Goal: Check status: Check status

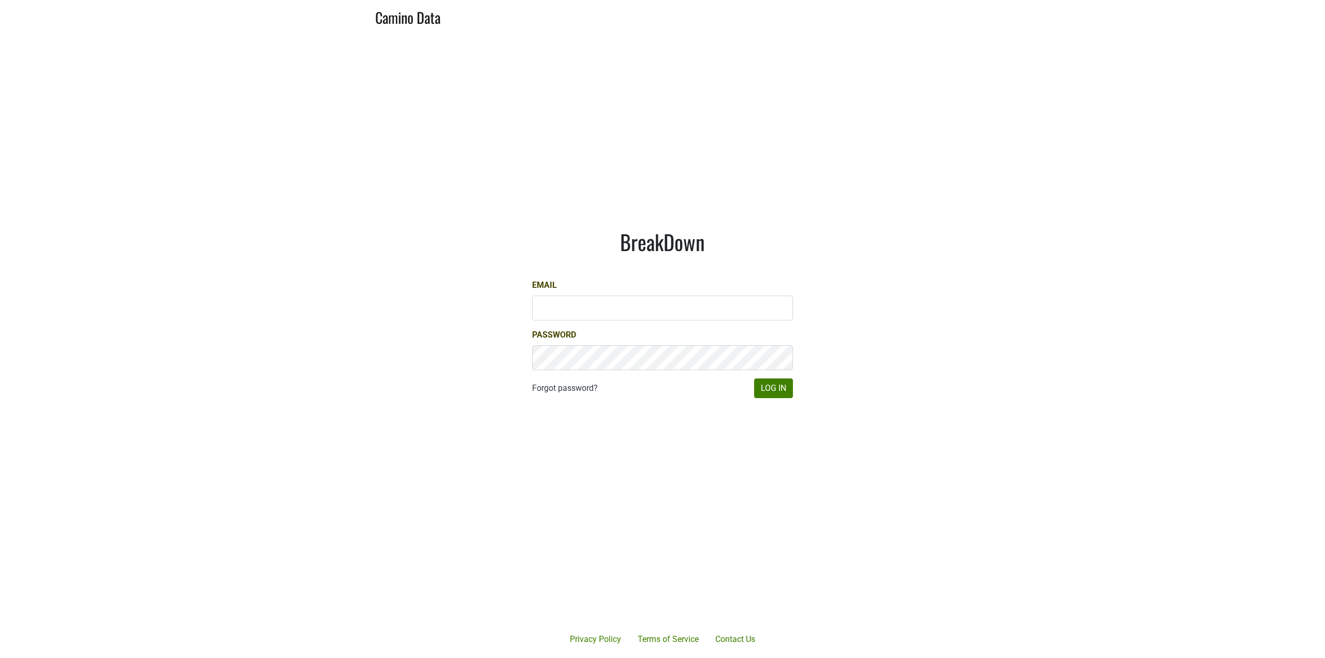
click at [601, 288] on div "Email" at bounding box center [662, 299] width 261 height 41
click at [595, 306] on input "Email" at bounding box center [662, 308] width 261 height 25
type input "[PERSON_NAME][EMAIL_ADDRESS][DOMAIN_NAME]"
click at [774, 377] on form "Email [PERSON_NAME][EMAIL_ADDRESS][DOMAIN_NAME] Password Forgot password? Log In" at bounding box center [662, 338] width 261 height 119
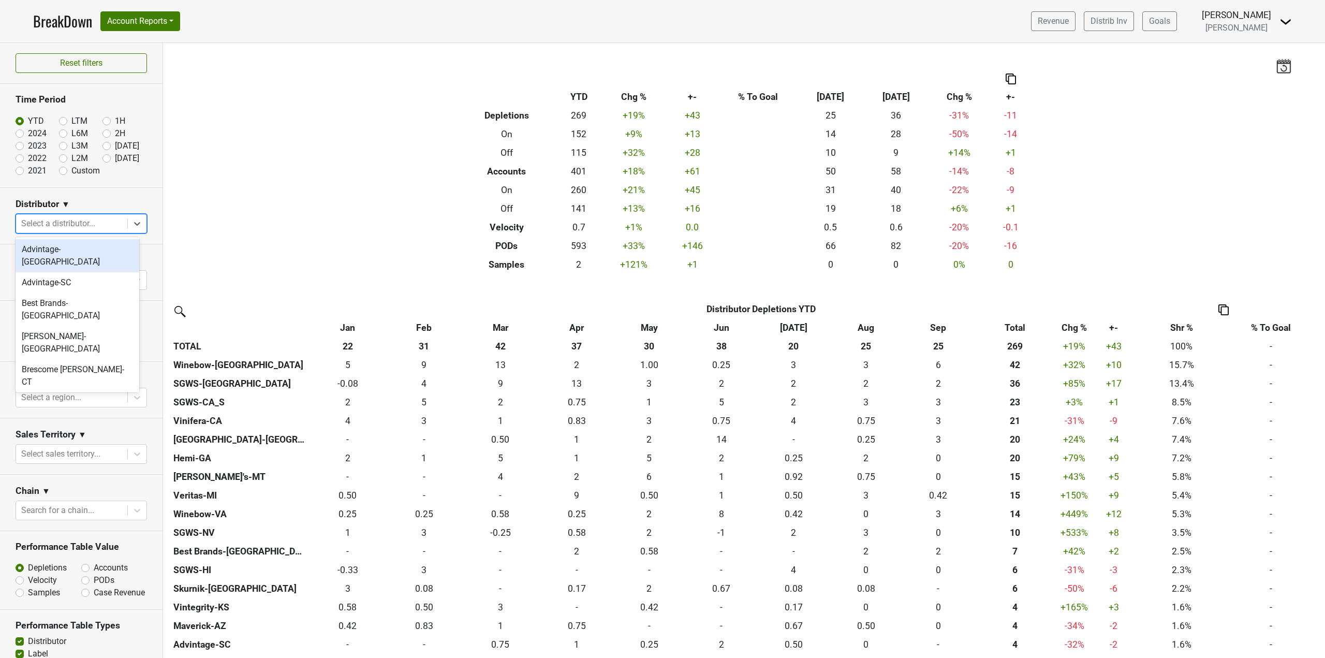
click at [73, 219] on div at bounding box center [71, 223] width 101 height 14
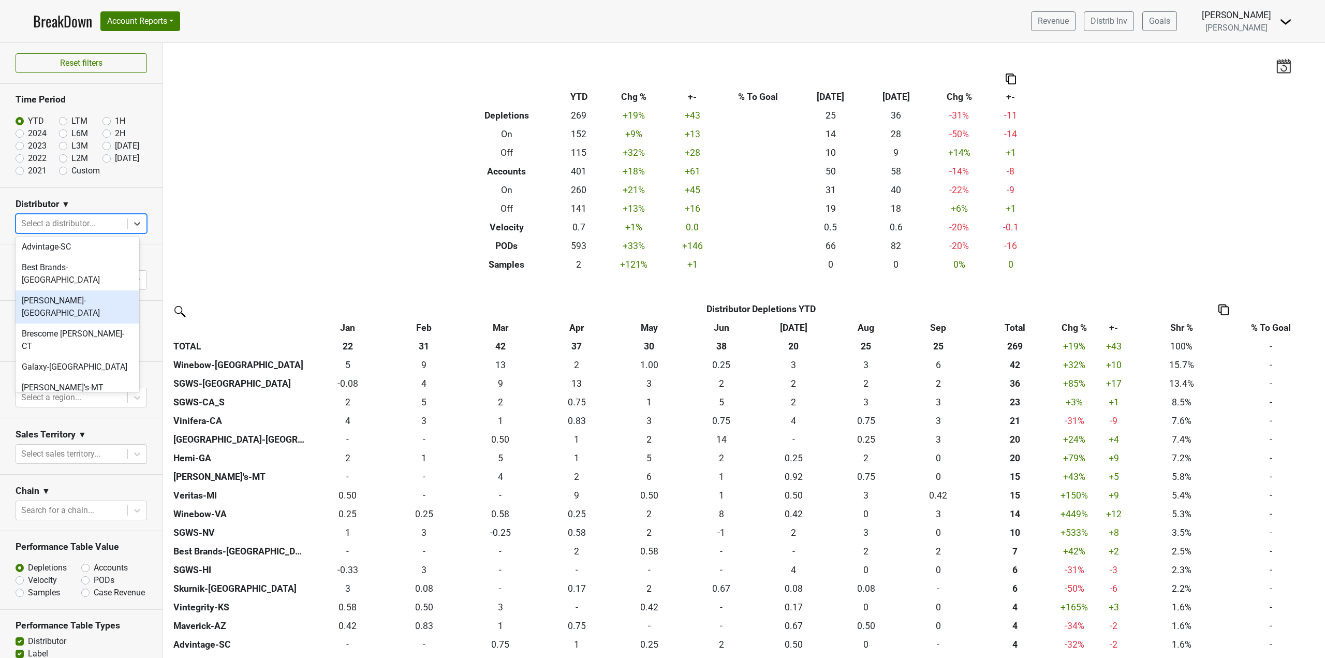
scroll to position [52, 0]
click at [57, 382] on div "Hemi-GA" at bounding box center [78, 392] width 124 height 21
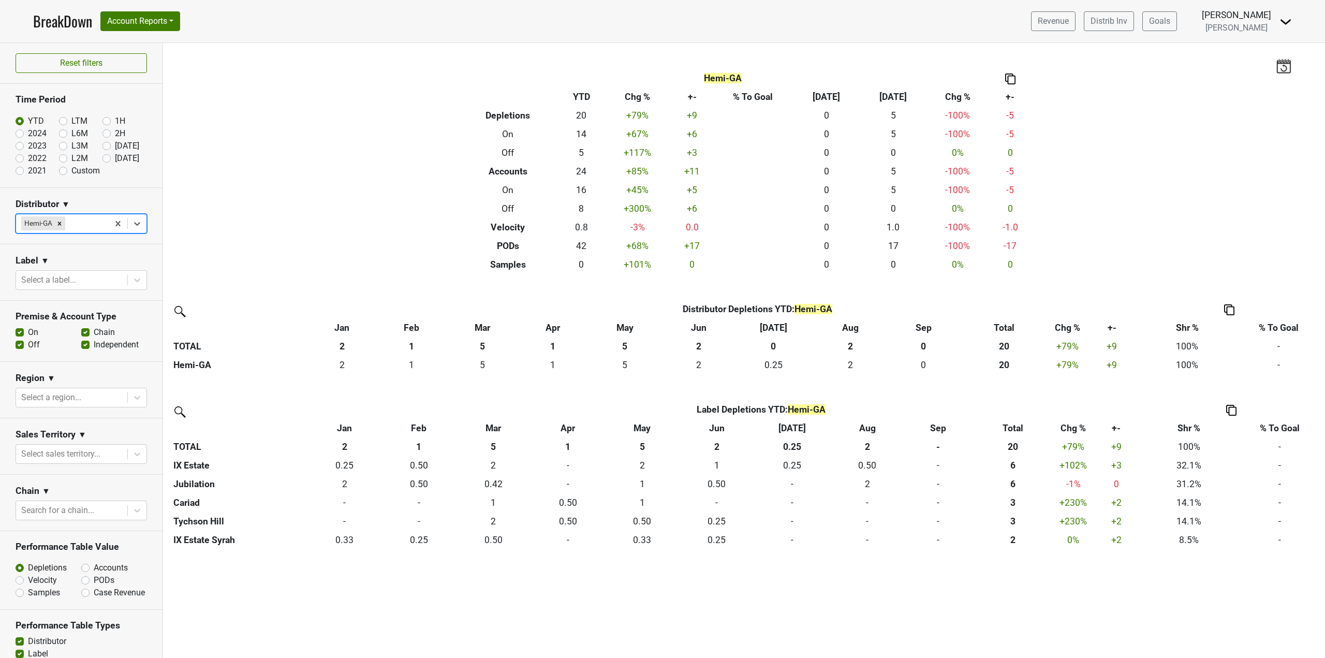
click at [33, 131] on label "2024" at bounding box center [37, 133] width 19 height 12
click at [33, 131] on input "2024" at bounding box center [36, 132] width 41 height 10
radio input "true"
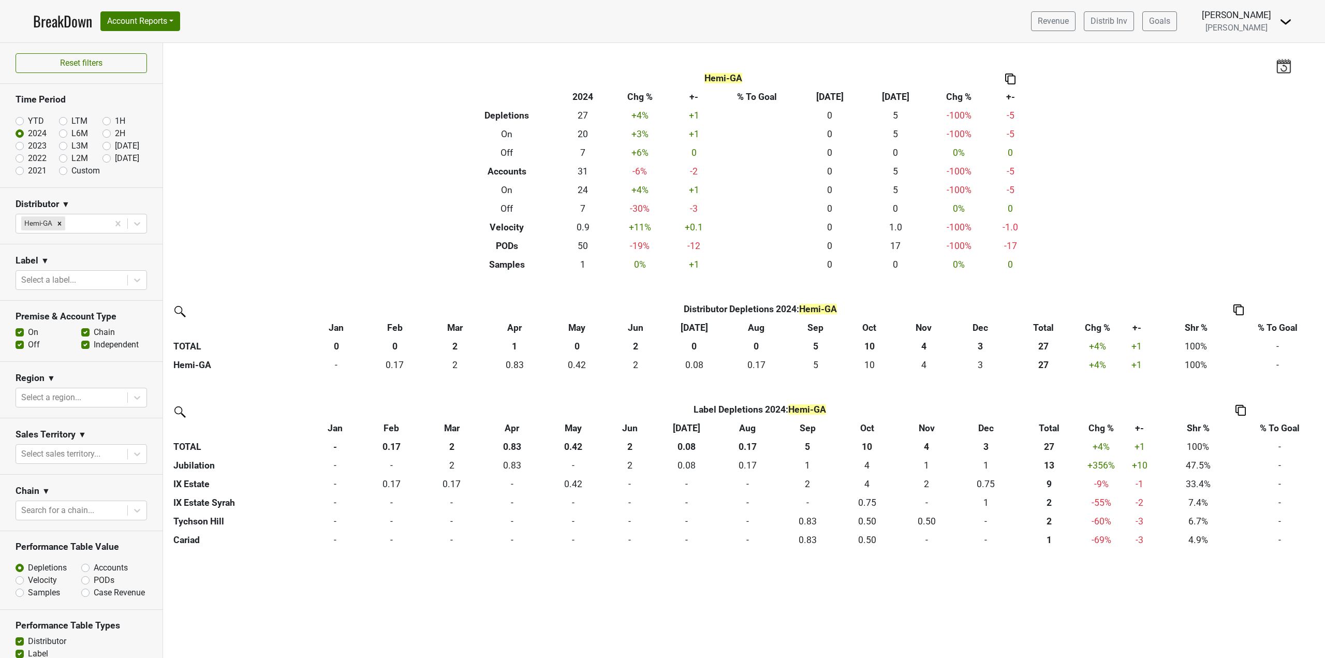
click at [38, 145] on label "2023" at bounding box center [37, 146] width 19 height 12
click at [38, 145] on input "2023" at bounding box center [36, 145] width 41 height 10
radio input "true"
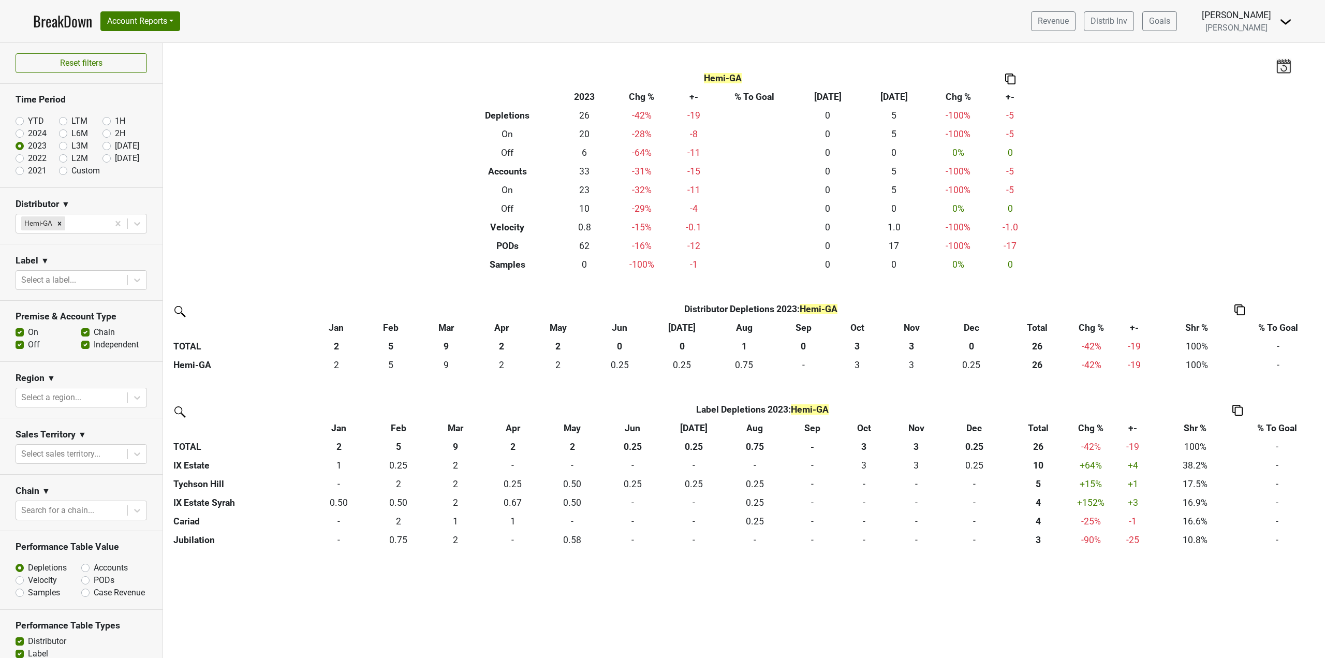
click at [39, 160] on label "2022" at bounding box center [37, 158] width 19 height 12
click at [39, 160] on input "2022" at bounding box center [36, 157] width 41 height 10
radio input "true"
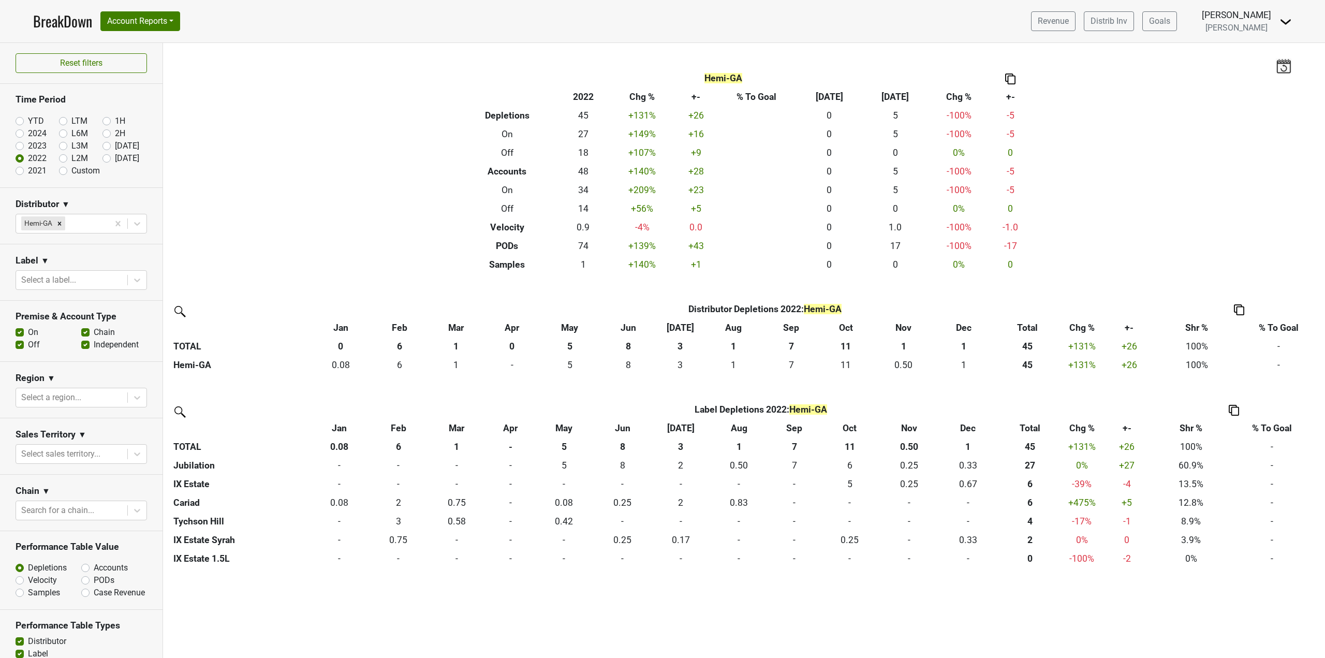
click at [40, 175] on label "2021" at bounding box center [37, 171] width 19 height 12
click at [40, 175] on input "2021" at bounding box center [36, 170] width 41 height 10
radio input "true"
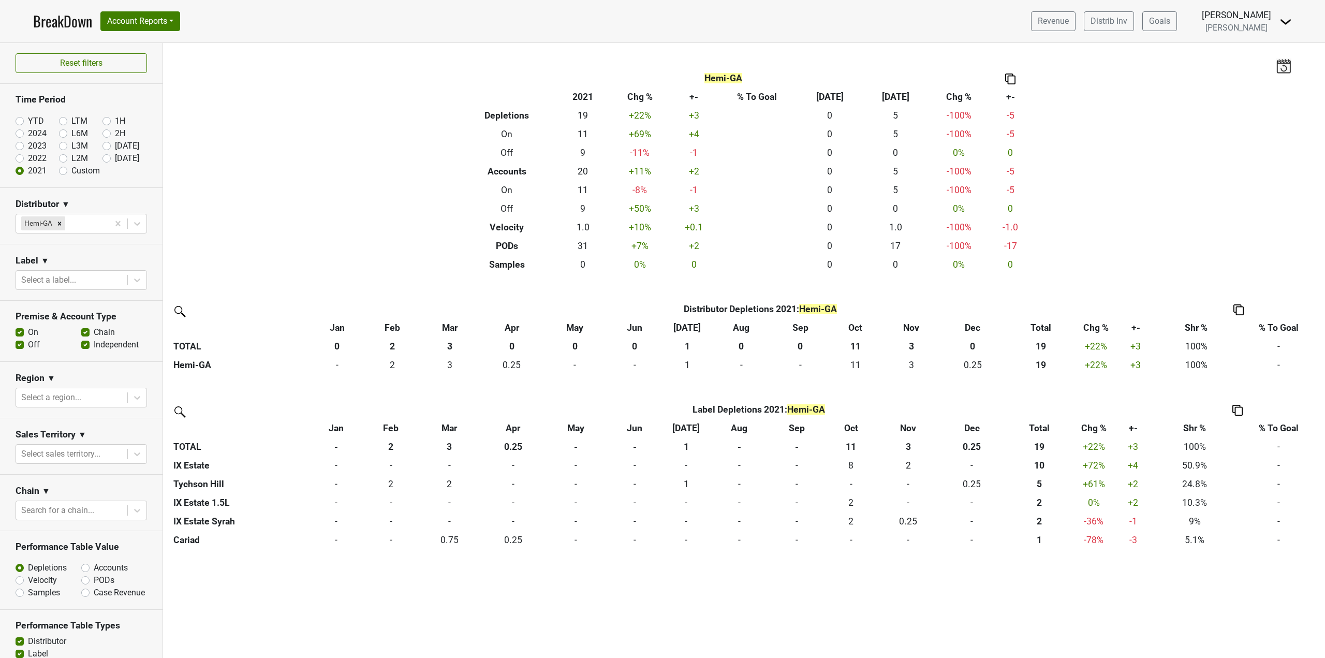
click at [38, 156] on label "2022" at bounding box center [37, 158] width 19 height 12
click at [38, 156] on input "2022" at bounding box center [36, 157] width 41 height 10
radio input "true"
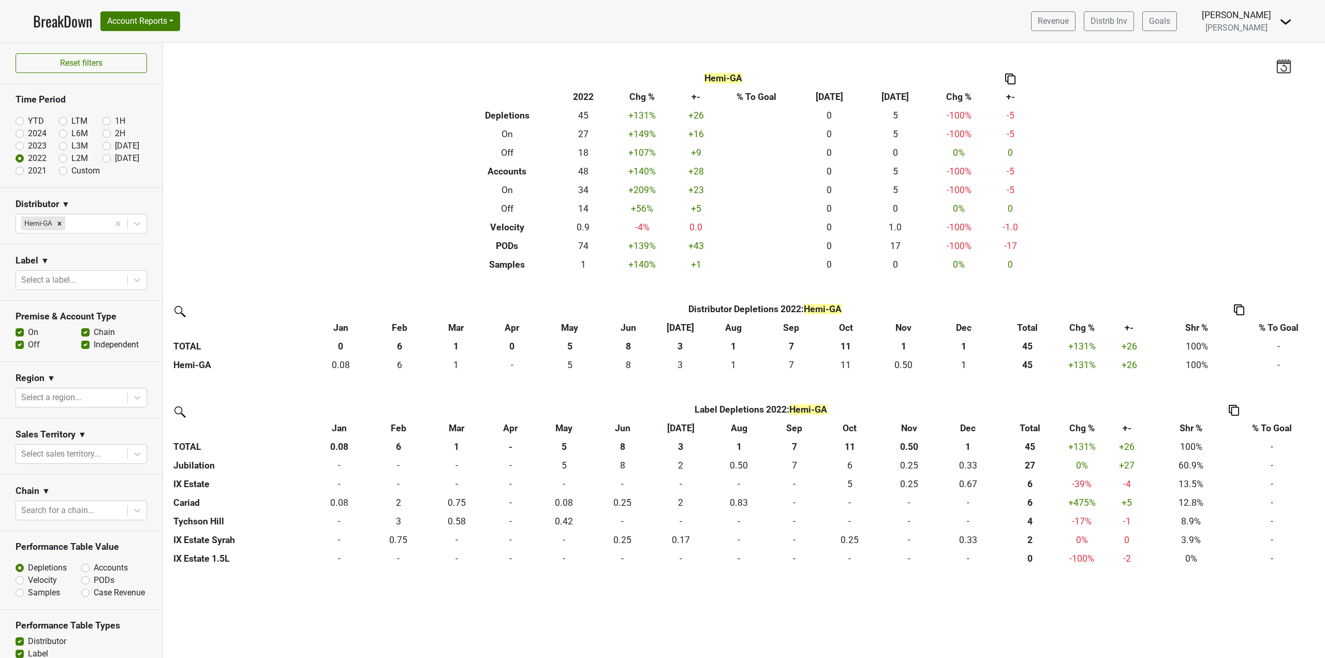
click at [41, 143] on label "2023" at bounding box center [37, 146] width 19 height 12
click at [41, 143] on input "2023" at bounding box center [36, 145] width 41 height 10
radio input "true"
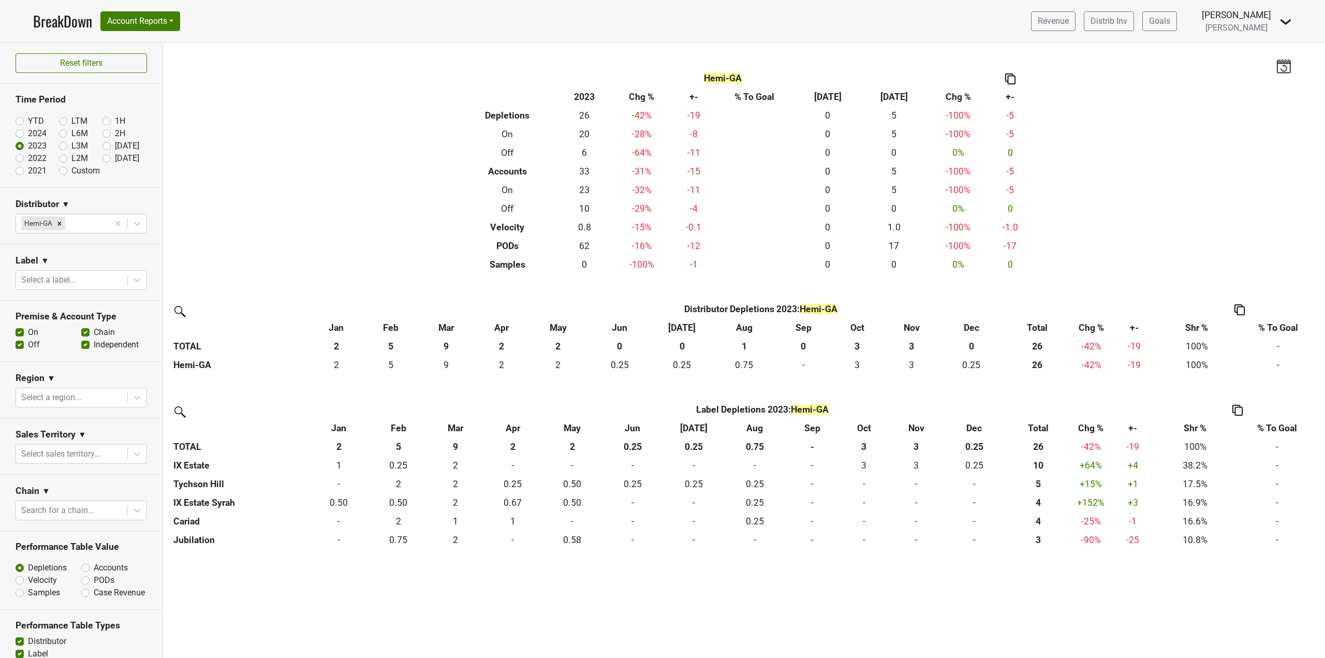
click at [45, 131] on label "2024" at bounding box center [37, 133] width 19 height 12
click at [45, 131] on input "2024" at bounding box center [36, 132] width 41 height 10
radio input "true"
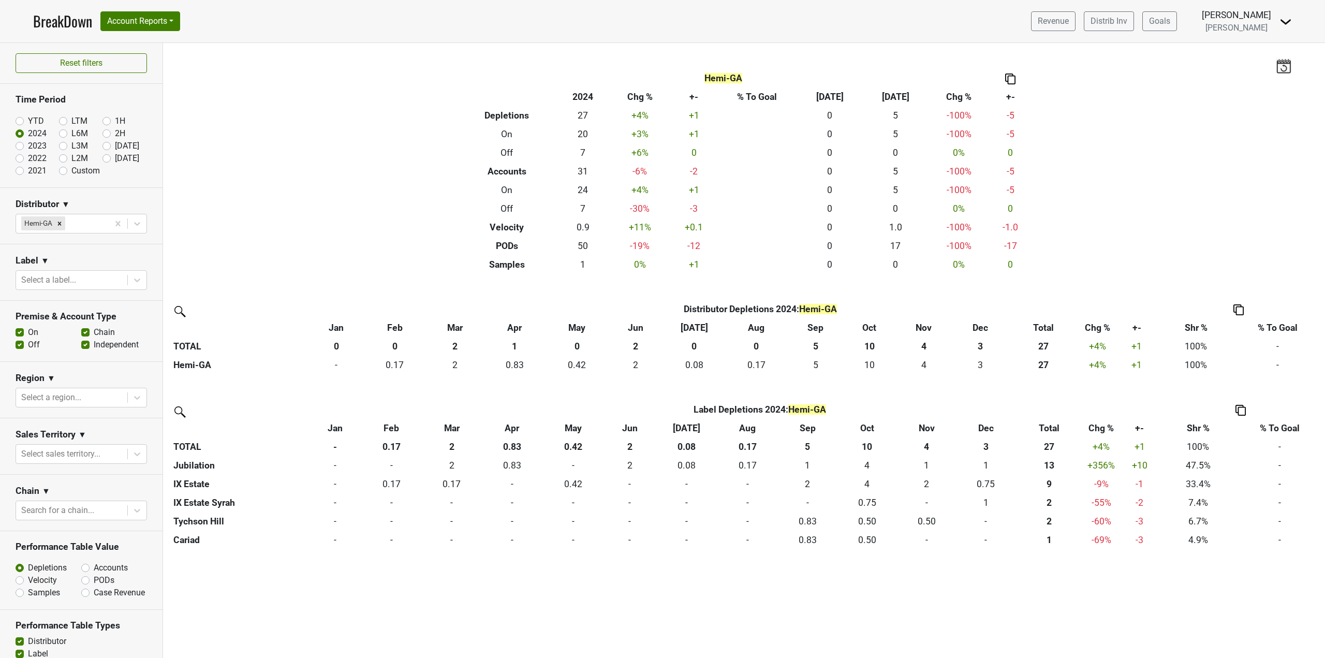
click at [41, 155] on label "2022" at bounding box center [37, 158] width 19 height 12
click at [41, 155] on input "2022" at bounding box center [36, 157] width 41 height 10
radio input "true"
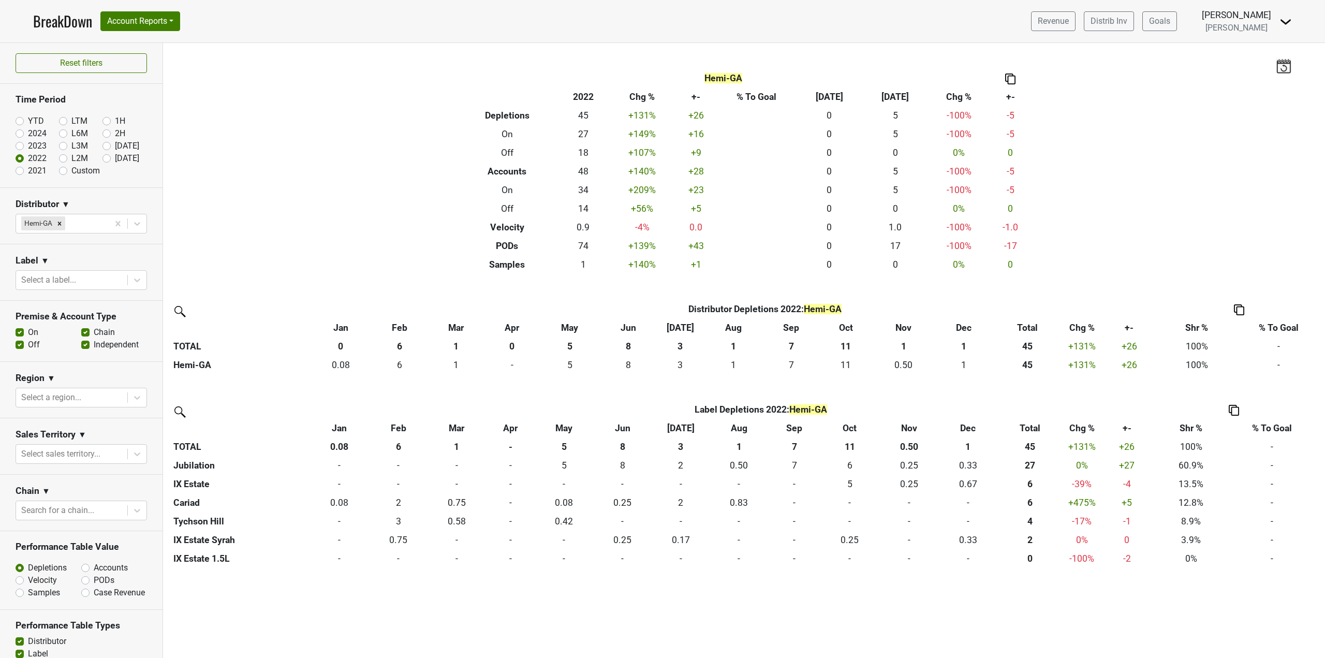
click at [40, 148] on label "2023" at bounding box center [37, 146] width 19 height 12
click at [40, 148] on input "2023" at bounding box center [36, 145] width 41 height 10
radio input "true"
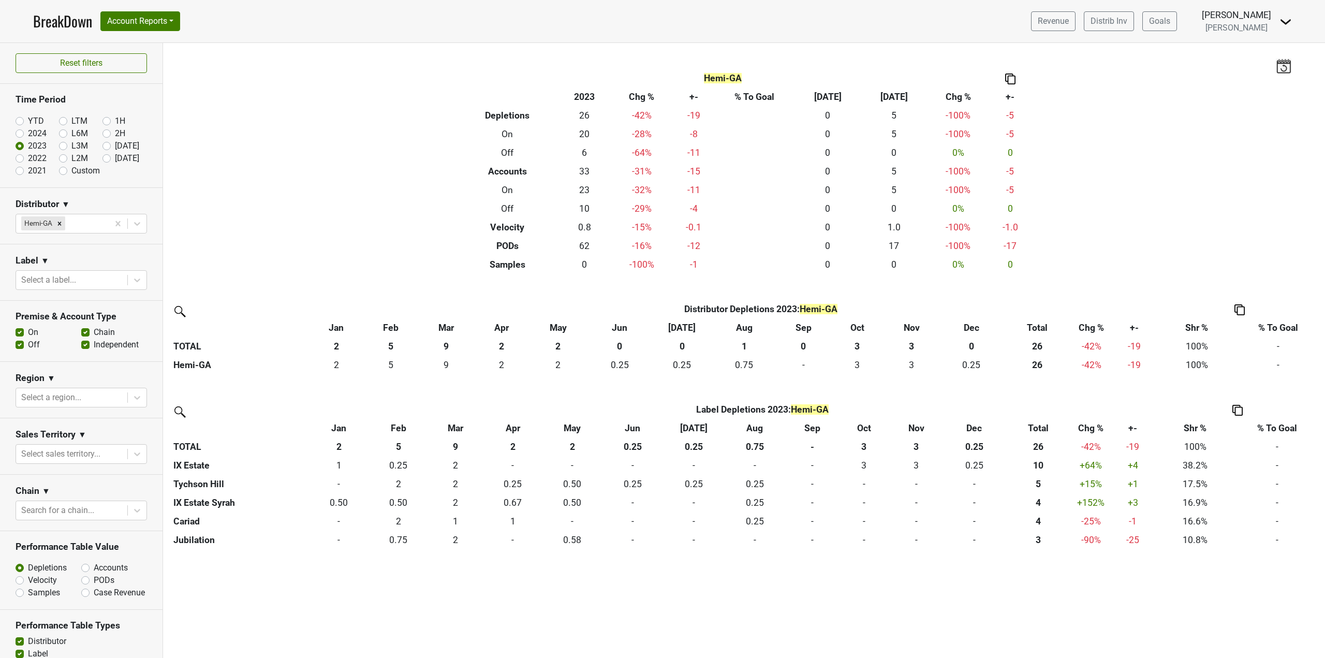
click at [37, 128] on label "2024" at bounding box center [37, 133] width 19 height 12
click at [37, 128] on input "2024" at bounding box center [36, 132] width 41 height 10
radio input "true"
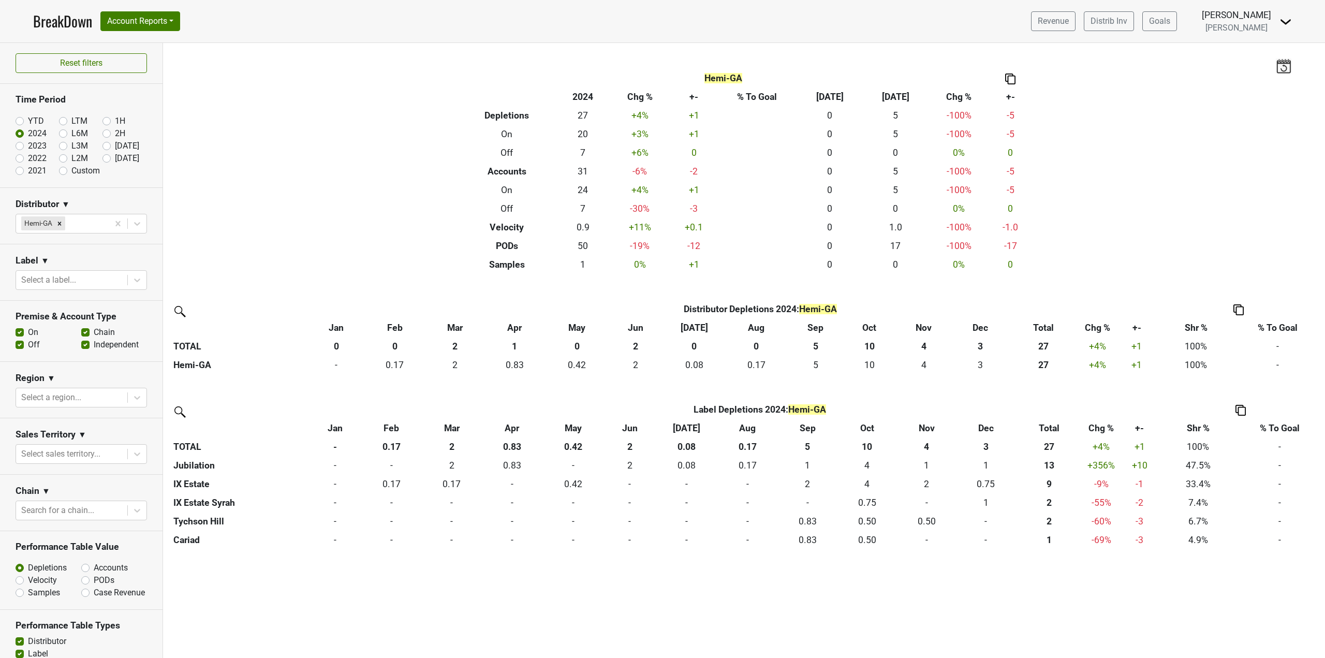
click at [38, 120] on label "YTD" at bounding box center [36, 121] width 16 height 12
click at [38, 120] on input "YTD" at bounding box center [36, 120] width 41 height 10
radio input "true"
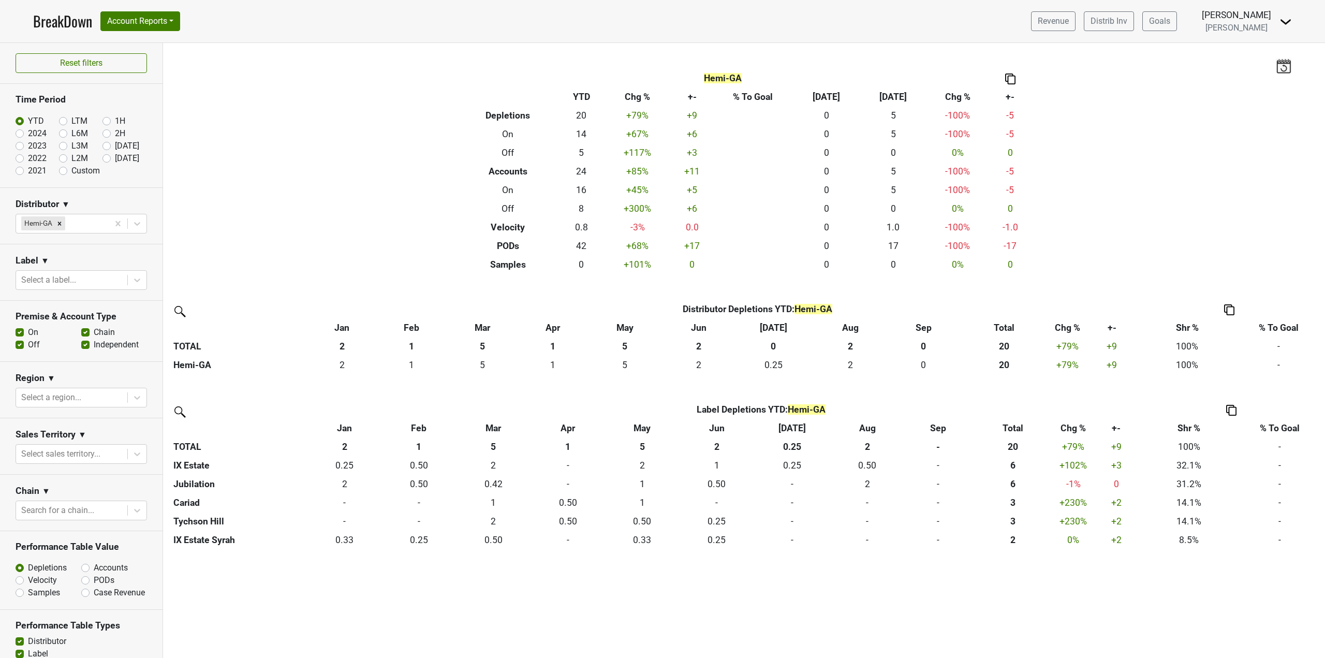
click at [39, 140] on label "2023" at bounding box center [37, 146] width 19 height 12
click at [39, 140] on input "2023" at bounding box center [36, 145] width 41 height 10
radio input "true"
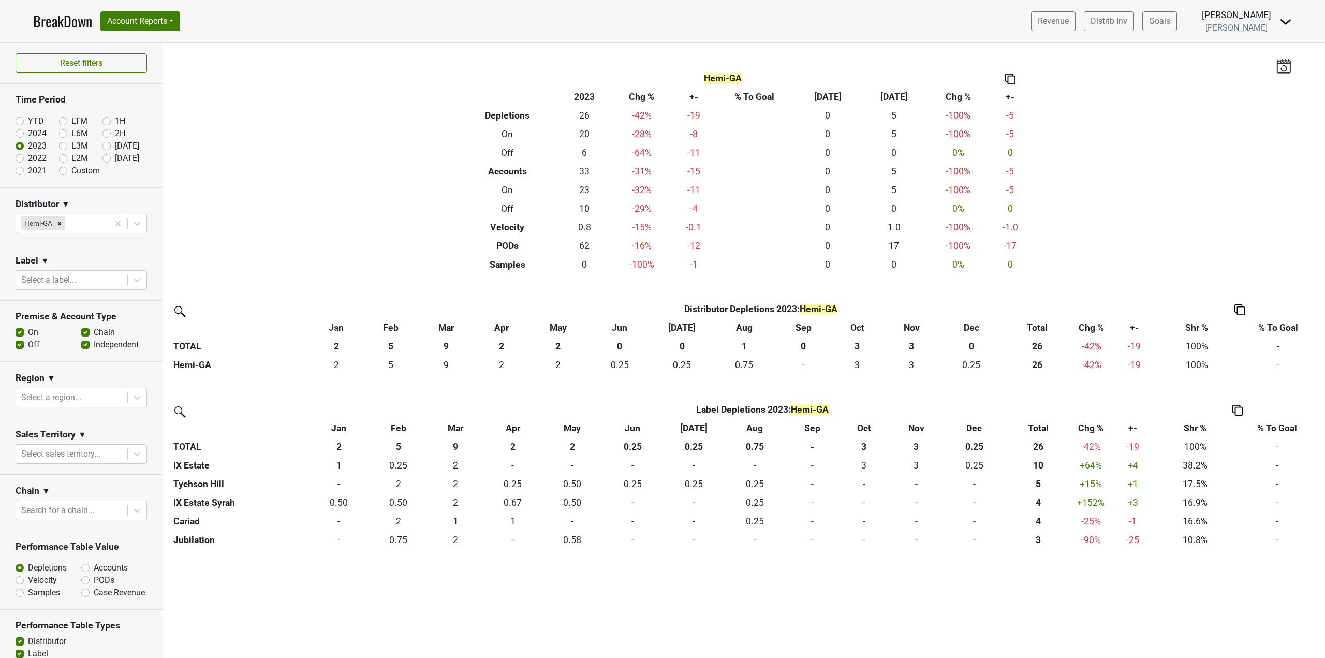
click at [33, 160] on label "2022" at bounding box center [37, 158] width 19 height 12
click at [33, 160] on input "2022" at bounding box center [36, 157] width 41 height 10
radio input "true"
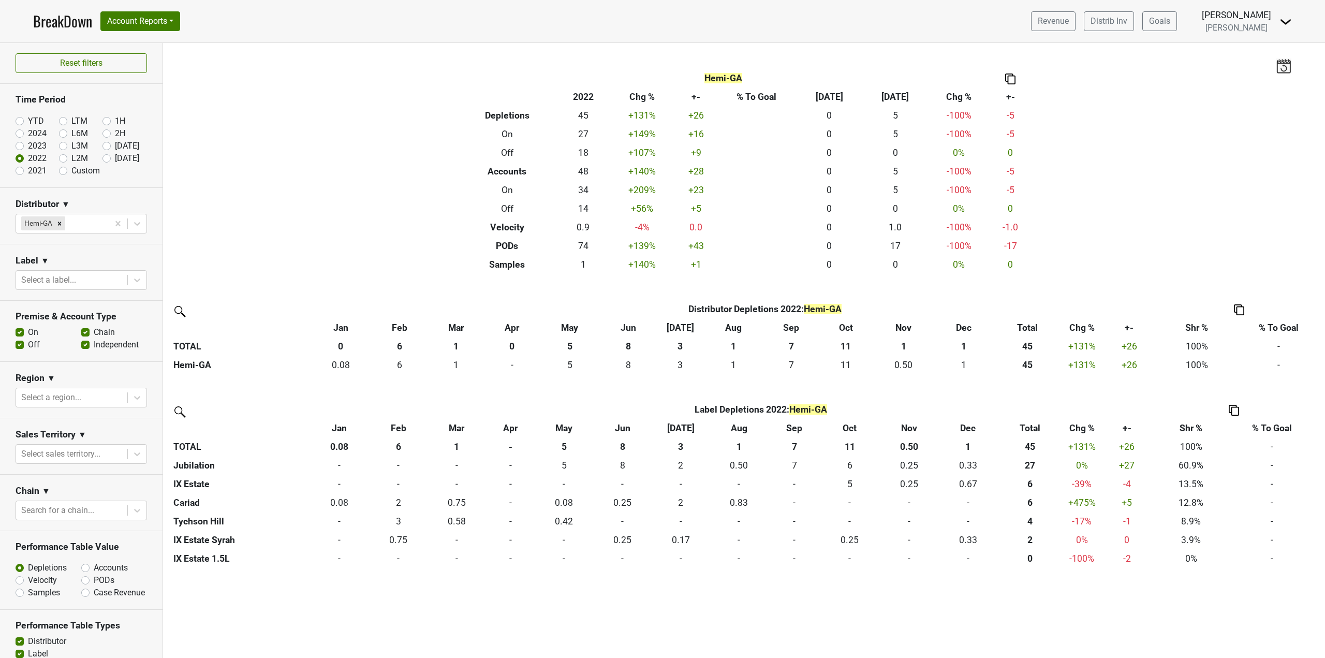
click at [37, 173] on label "2021" at bounding box center [37, 171] width 19 height 12
click at [37, 173] on input "2021" at bounding box center [36, 170] width 41 height 10
radio input "true"
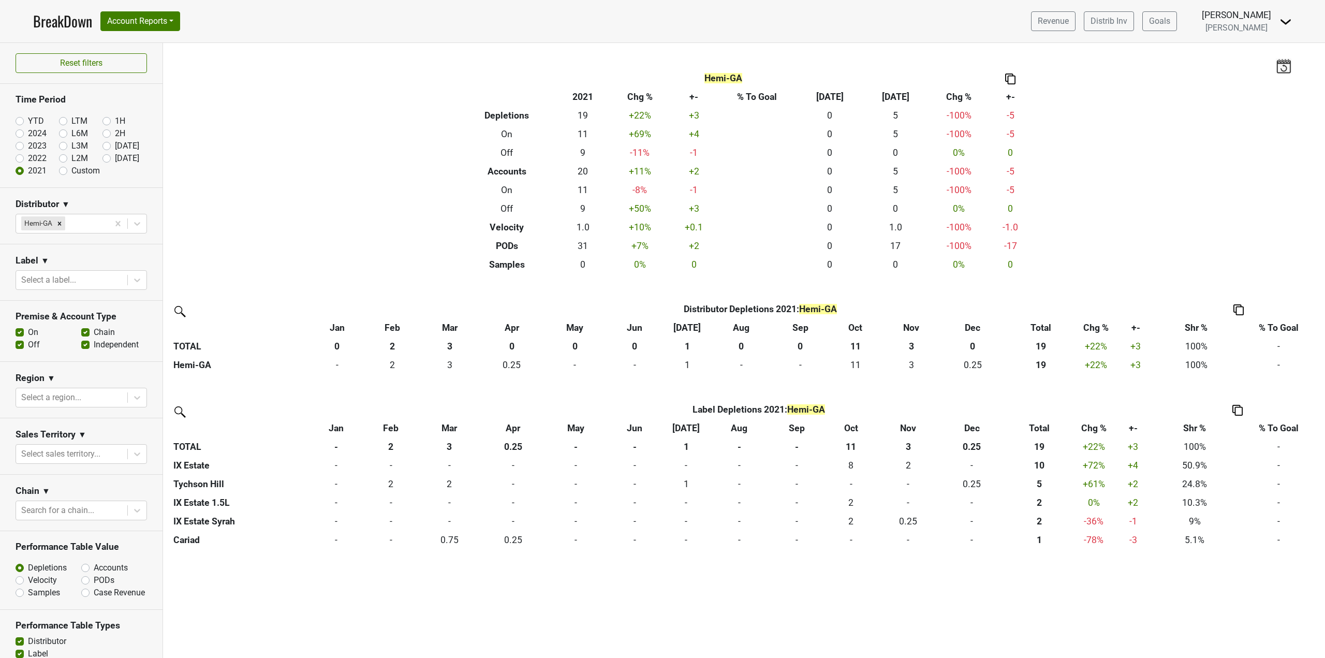
click at [32, 160] on label "2022" at bounding box center [37, 158] width 19 height 12
click at [32, 160] on input "2022" at bounding box center [36, 157] width 41 height 10
radio input "true"
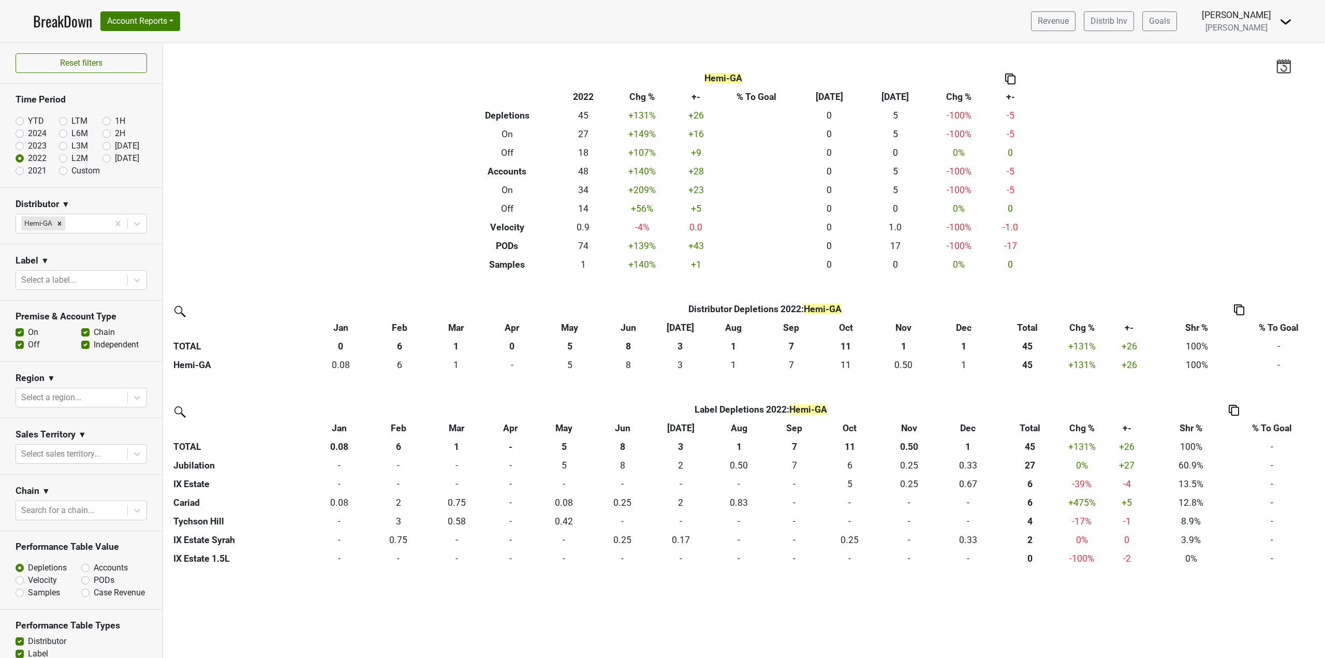
click at [37, 149] on label "2023" at bounding box center [37, 146] width 19 height 12
click at [37, 149] on input "2023" at bounding box center [36, 145] width 41 height 10
radio input "true"
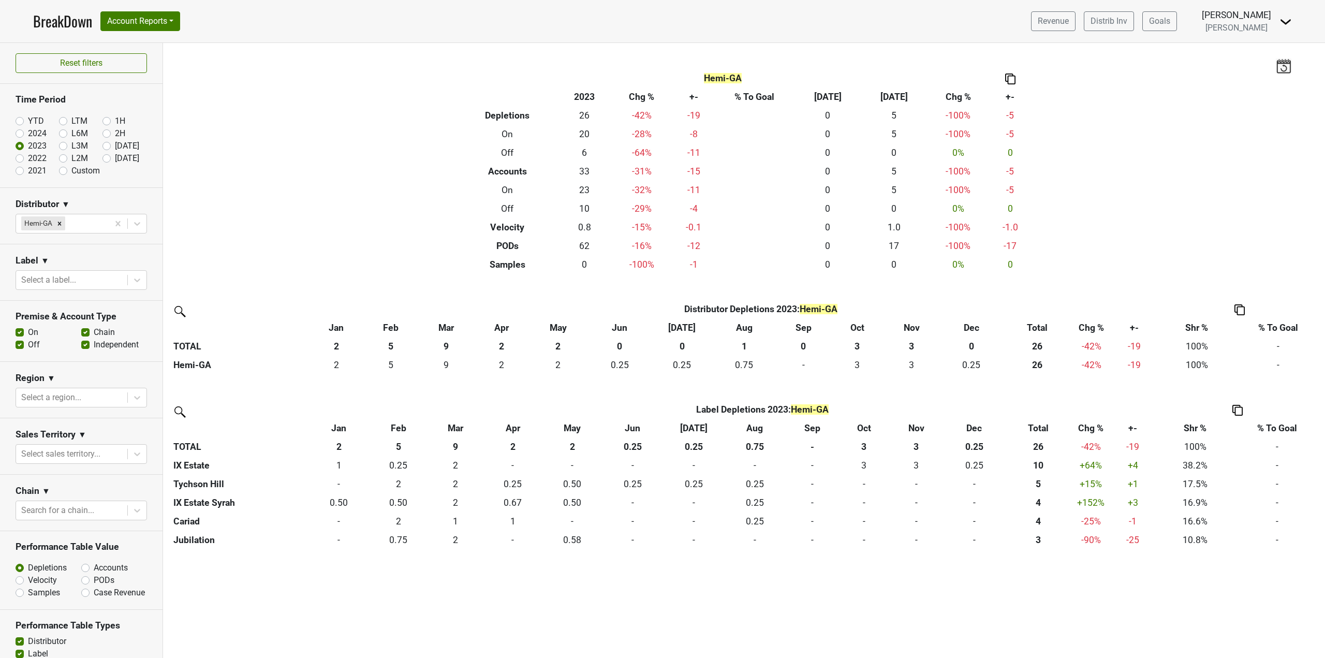
click at [42, 135] on label "2024" at bounding box center [37, 133] width 19 height 12
click at [42, 135] on input "2024" at bounding box center [36, 132] width 41 height 10
radio input "true"
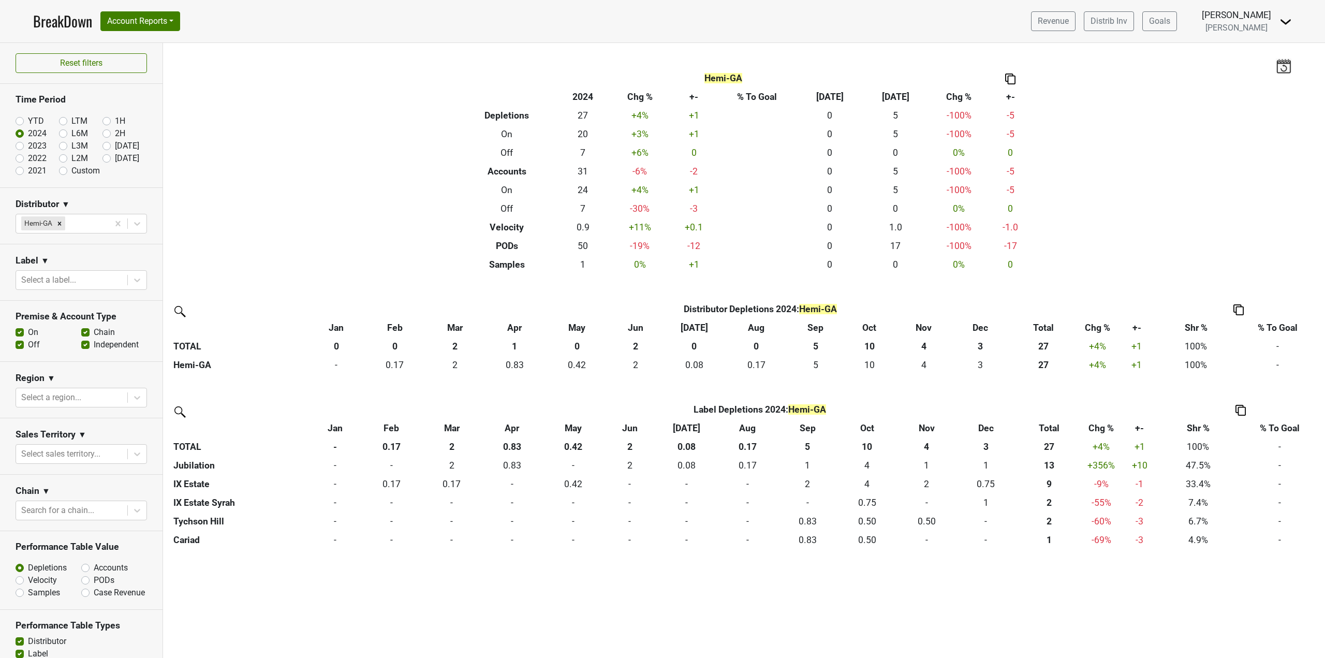
click at [43, 146] on label "2023" at bounding box center [37, 146] width 19 height 12
click at [43, 146] on input "2023" at bounding box center [36, 145] width 41 height 10
radio input "true"
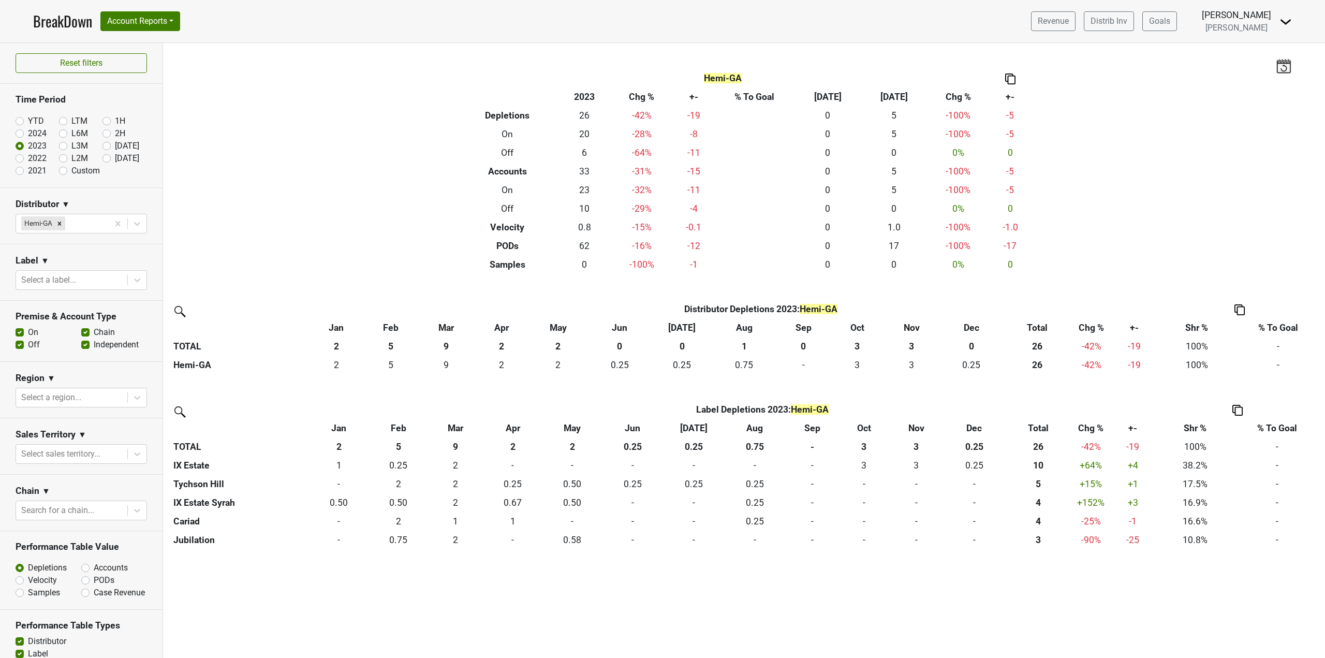
click at [36, 157] on label "2022" at bounding box center [37, 158] width 19 height 12
click at [36, 157] on input "2022" at bounding box center [36, 157] width 41 height 10
radio input "true"
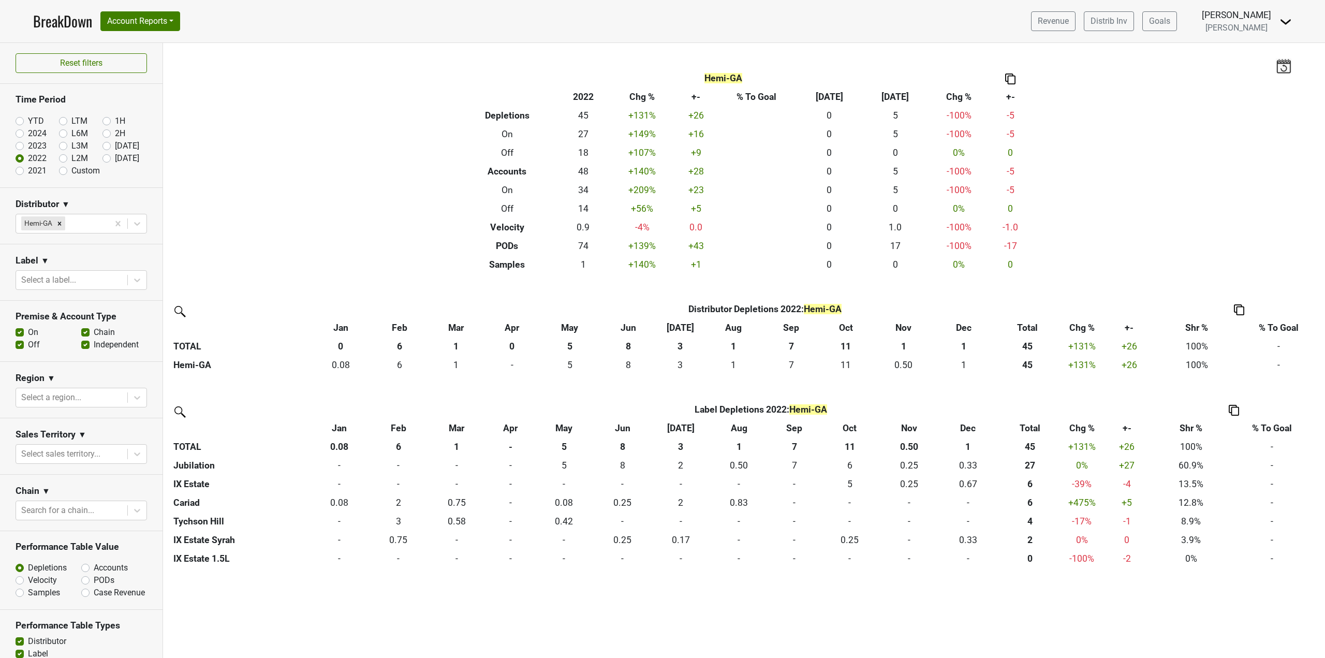
click at [38, 170] on label "2021" at bounding box center [37, 171] width 19 height 12
click at [38, 170] on input "2021" at bounding box center [36, 170] width 41 height 10
radio input "true"
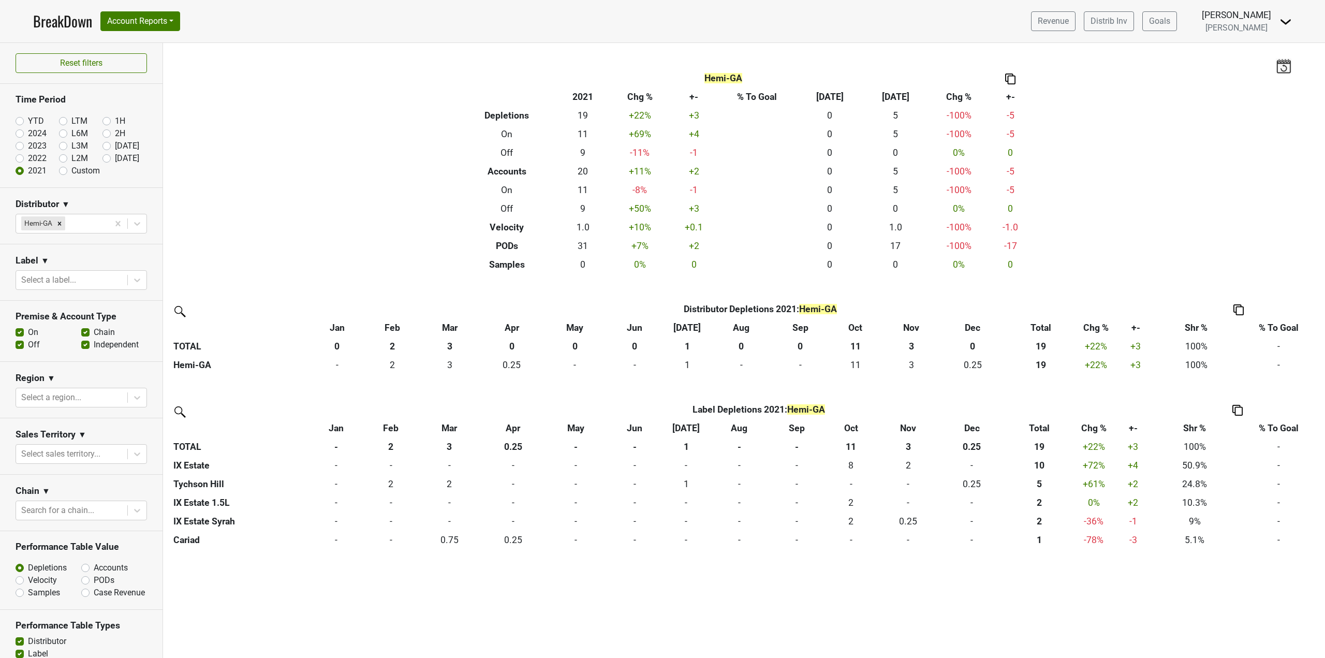
click at [34, 136] on label "2024" at bounding box center [37, 133] width 19 height 12
click at [34, 136] on input "2024" at bounding box center [36, 132] width 41 height 10
radio input "true"
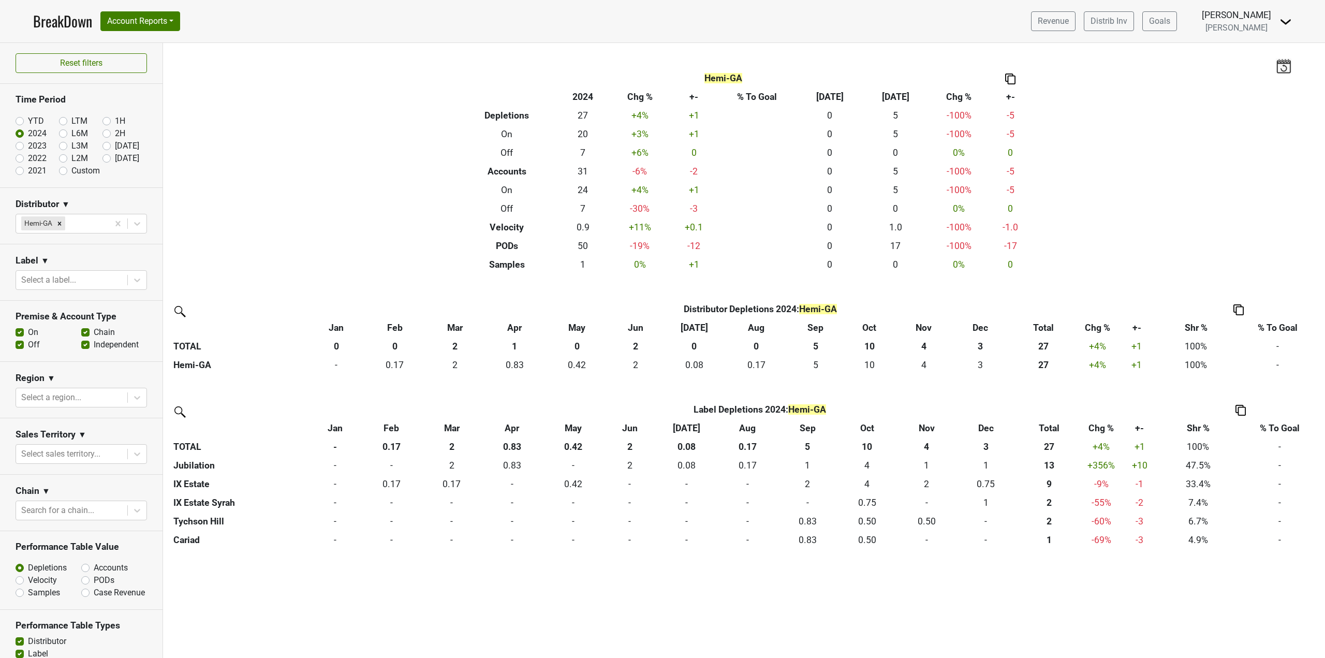
click at [35, 123] on label "YTD" at bounding box center [36, 121] width 16 height 12
click at [35, 123] on input "YTD" at bounding box center [36, 120] width 41 height 10
radio input "true"
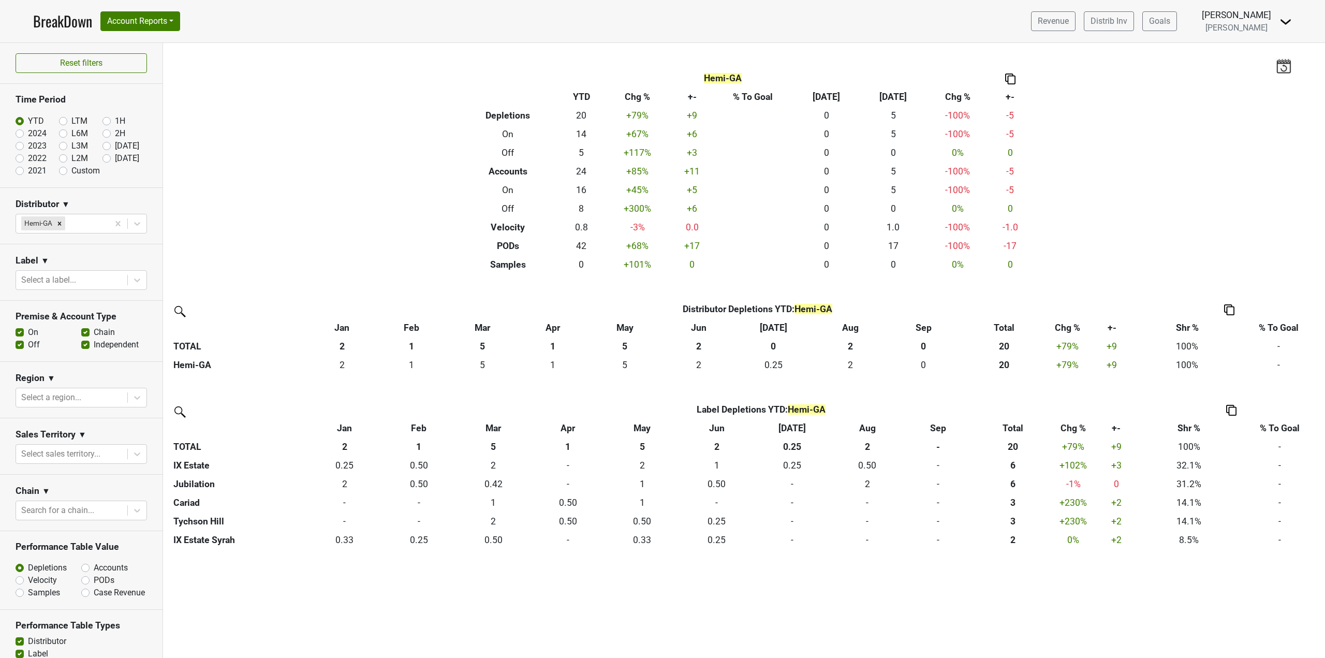
click at [34, 136] on label "2024" at bounding box center [37, 133] width 19 height 12
click at [34, 136] on input "2024" at bounding box center [36, 132] width 41 height 10
radio input "true"
